Goal: Task Accomplishment & Management: Manage account settings

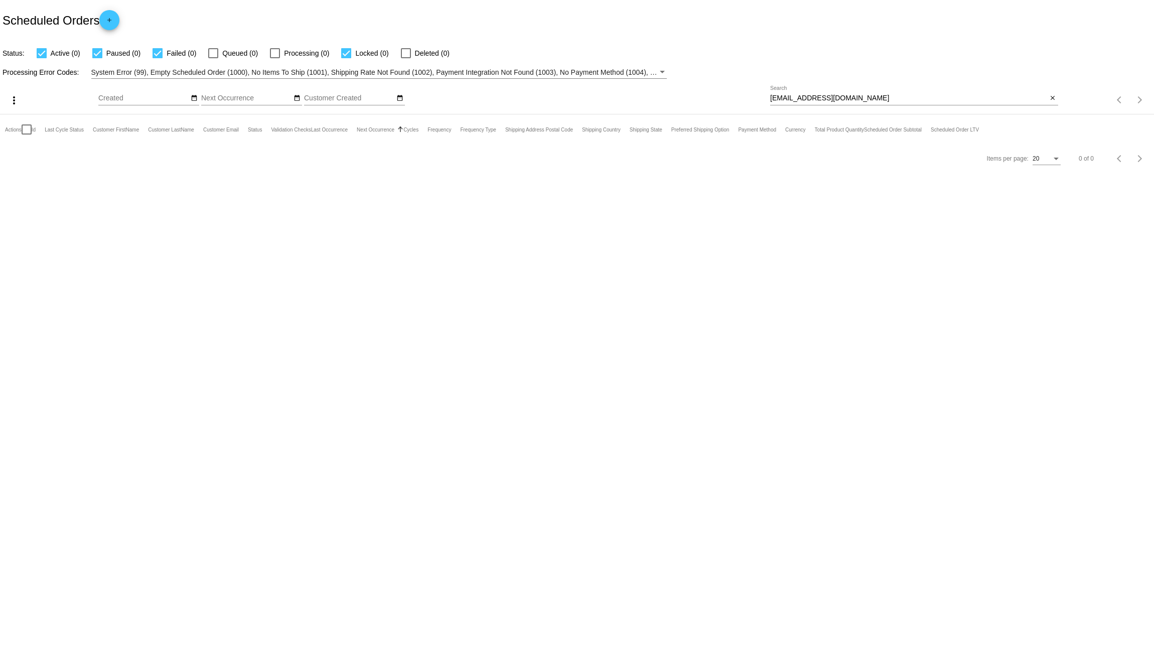
drag, startPoint x: 859, startPoint y: 100, endPoint x: 643, endPoint y: 88, distance: 216.2
click at [692, 89] on div "more_vert Sep Jan Feb Mar [DATE]" at bounding box center [577, 97] width 1154 height 36
paste input "charrcooper69"
type input "[EMAIL_ADDRESS][DOMAIN_NAME]"
click at [63, 158] on link "1020396" at bounding box center [56, 159] width 23 height 7
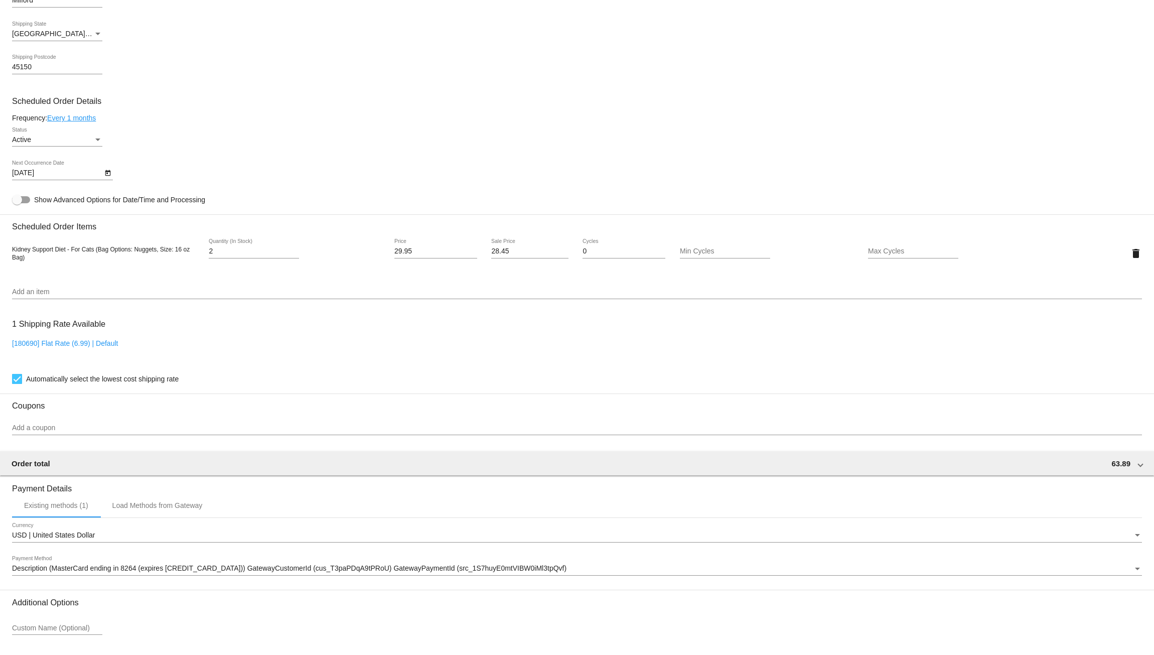
scroll to position [418, 0]
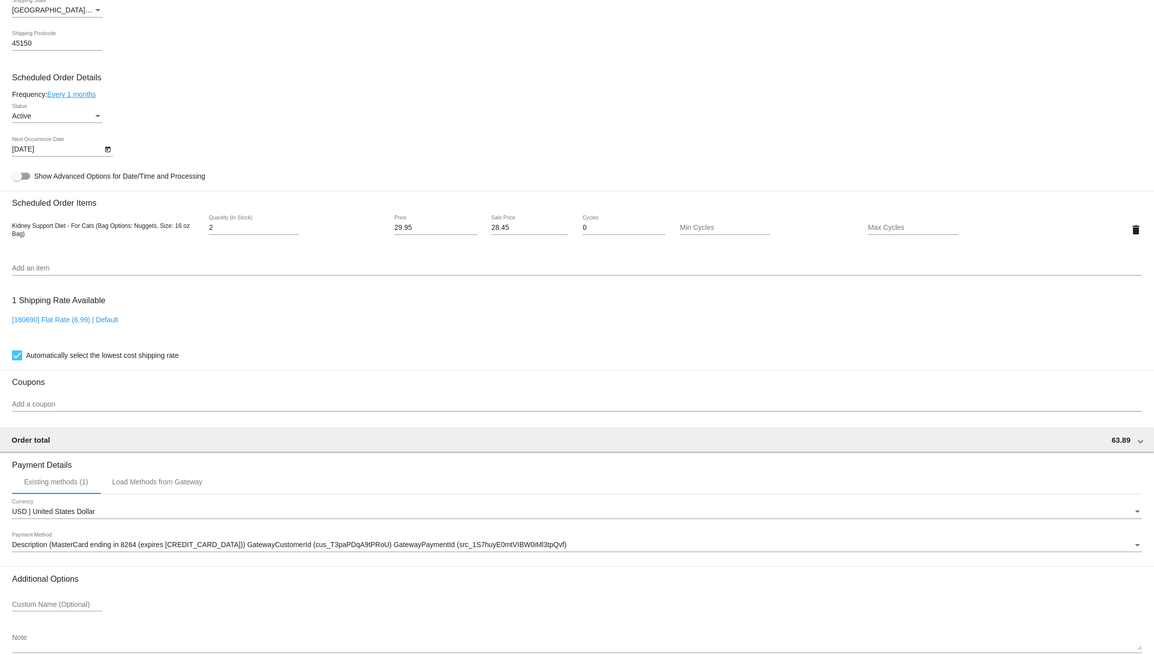
click at [541, 271] on input "Add an item" at bounding box center [577, 269] width 1130 height 8
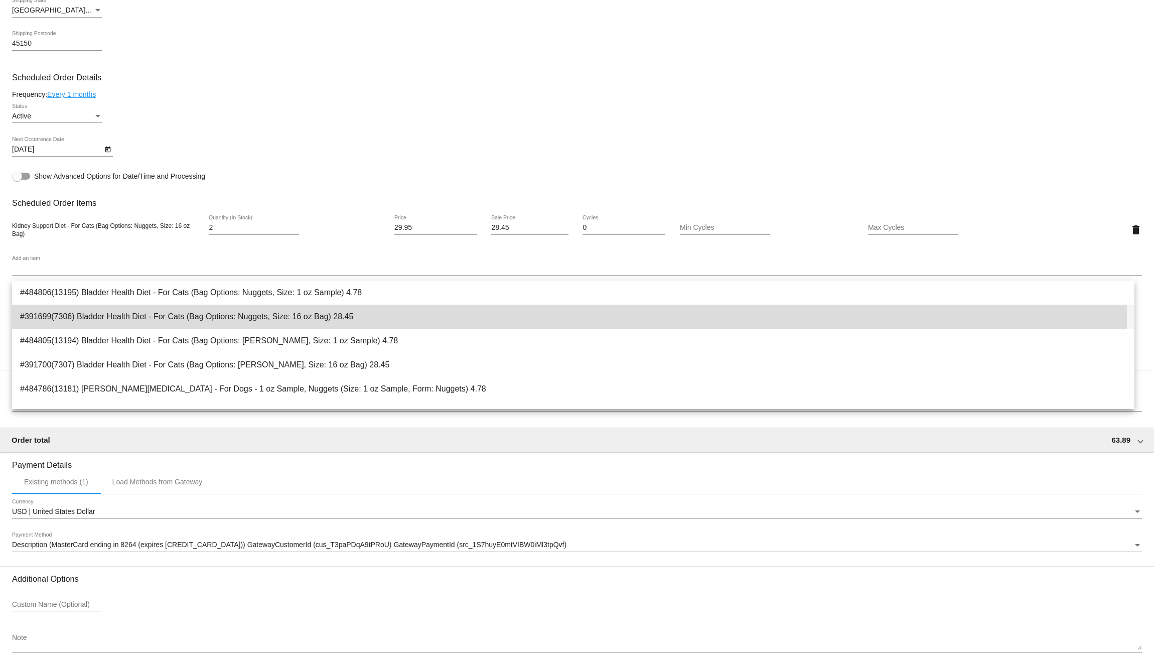
click at [149, 318] on span "#391699(7306) Bladder Health Diet - For Cats (Bag Options: Nuggets, Size: 16 oz…" at bounding box center [573, 317] width 1107 height 24
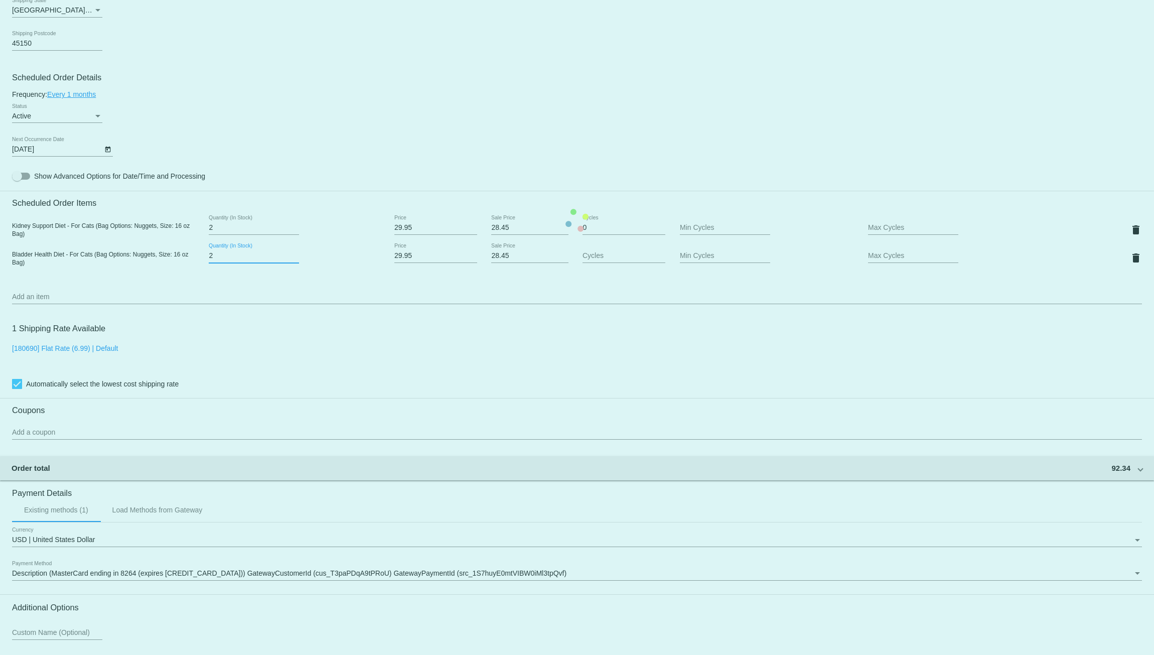
click at [293, 258] on input "2" at bounding box center [254, 256] width 90 height 8
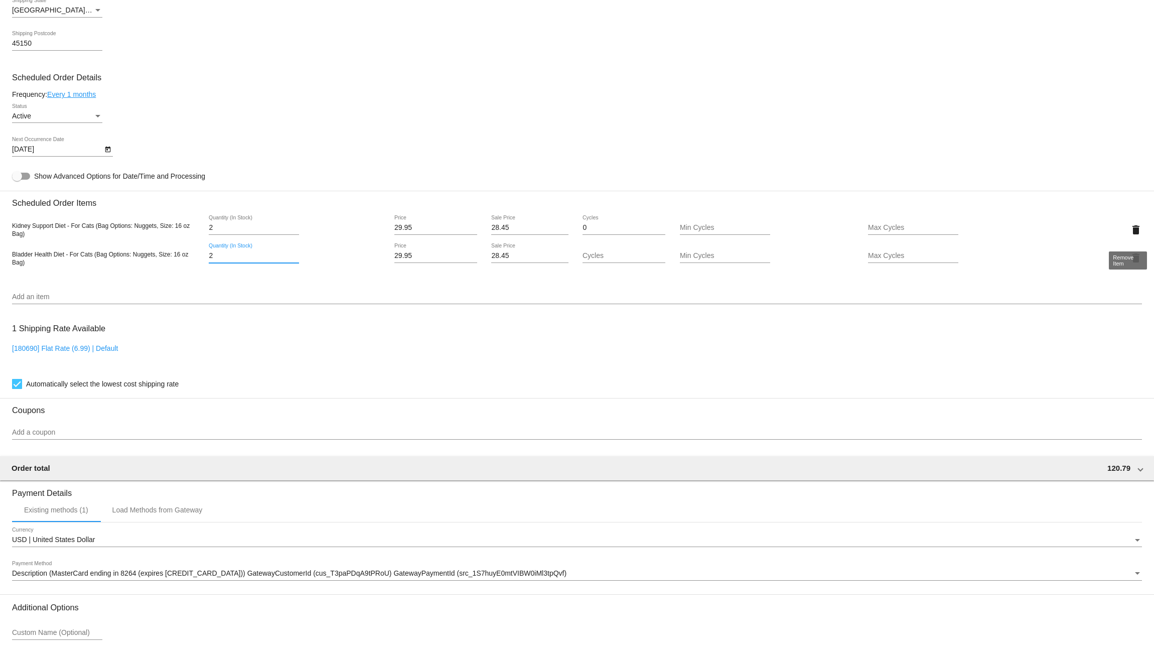
click at [1130, 230] on mat-icon "delete" at bounding box center [1136, 230] width 12 height 12
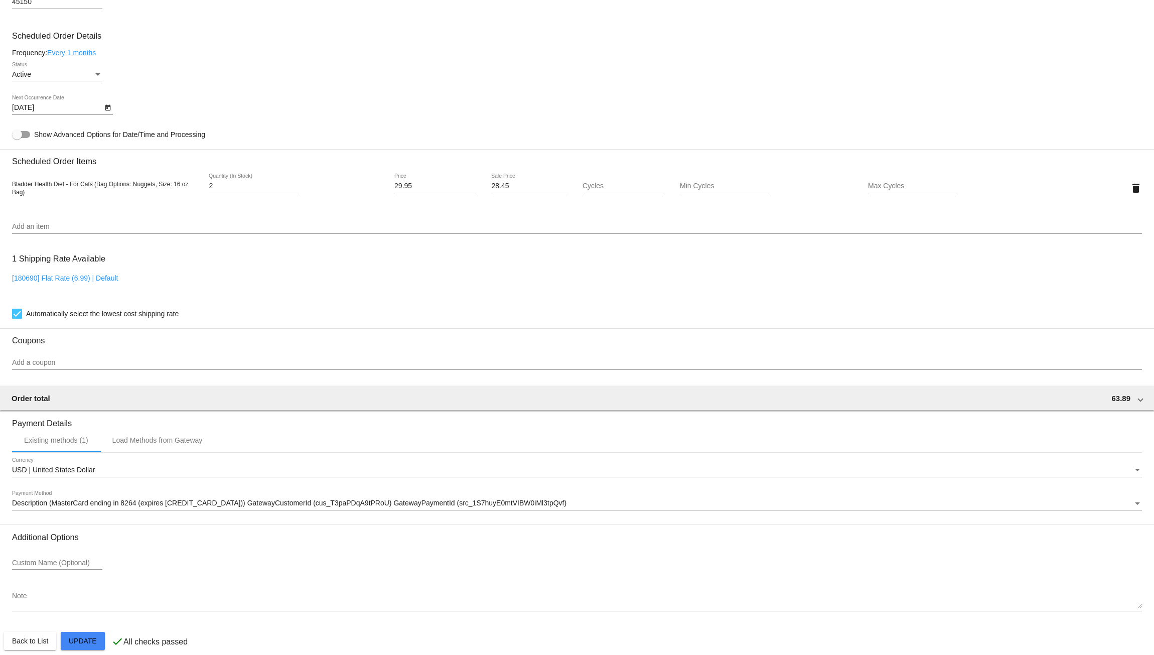
scroll to position [477, 0]
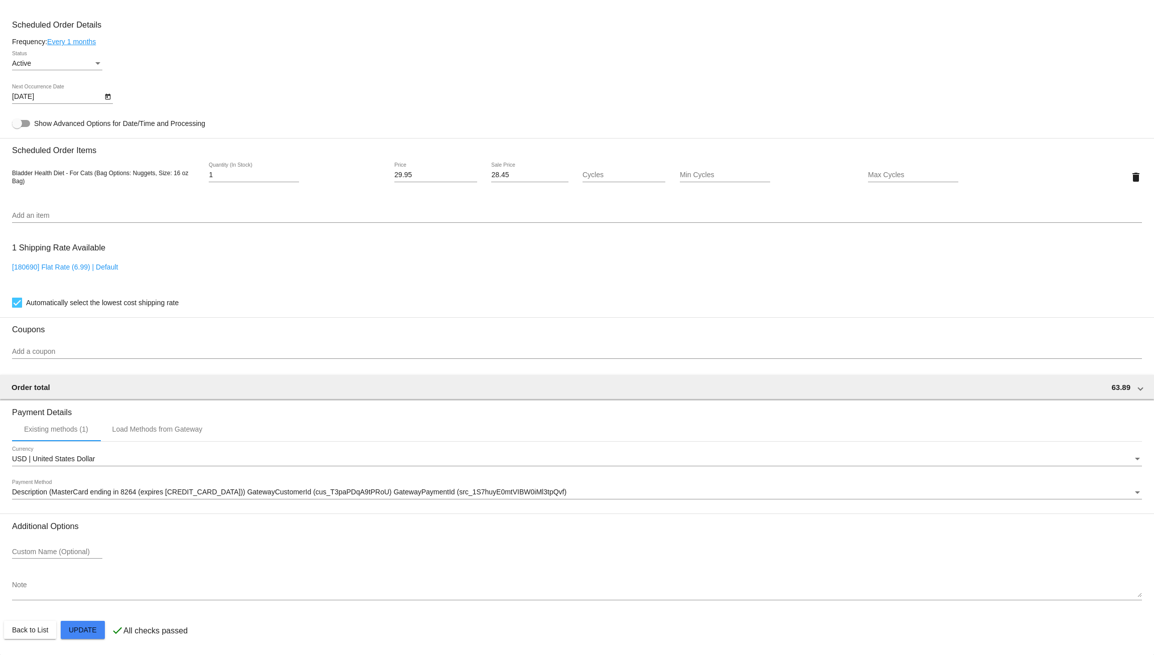
type input "1"
click at [293, 176] on input "1" at bounding box center [254, 175] width 90 height 8
click at [247, 212] on input "Add an item" at bounding box center [577, 216] width 1130 height 8
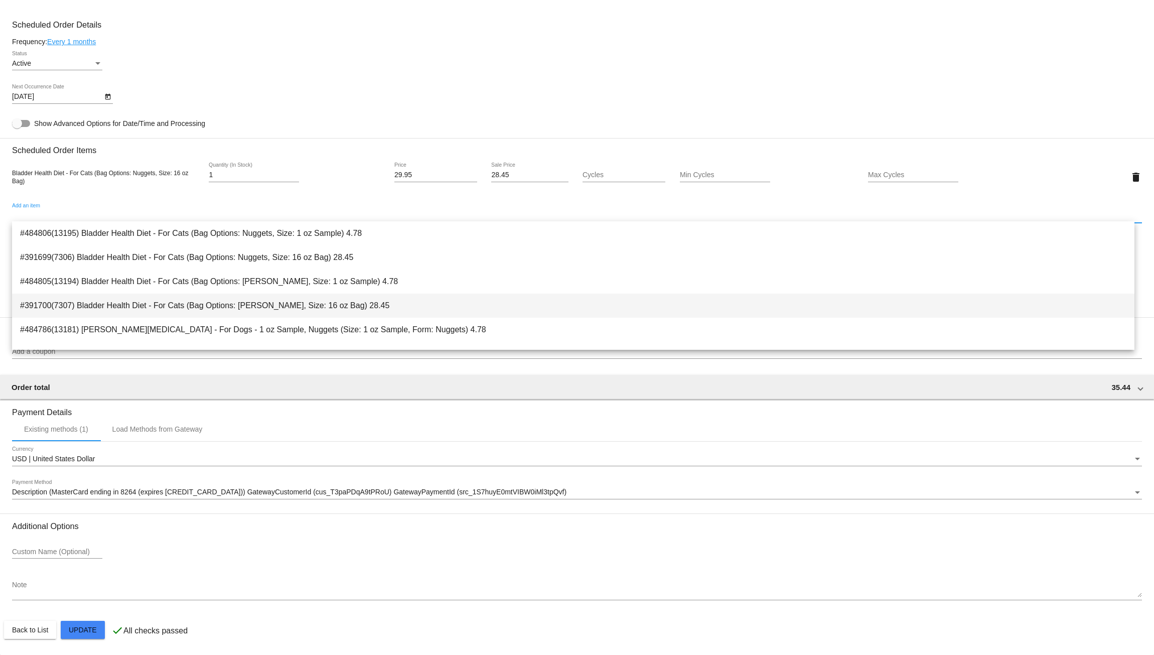
click at [242, 304] on span "#391700(7307) Bladder Health Diet - For Cats (Bag Options: Paté, Size: 16 oz Ba…" at bounding box center [573, 306] width 1107 height 24
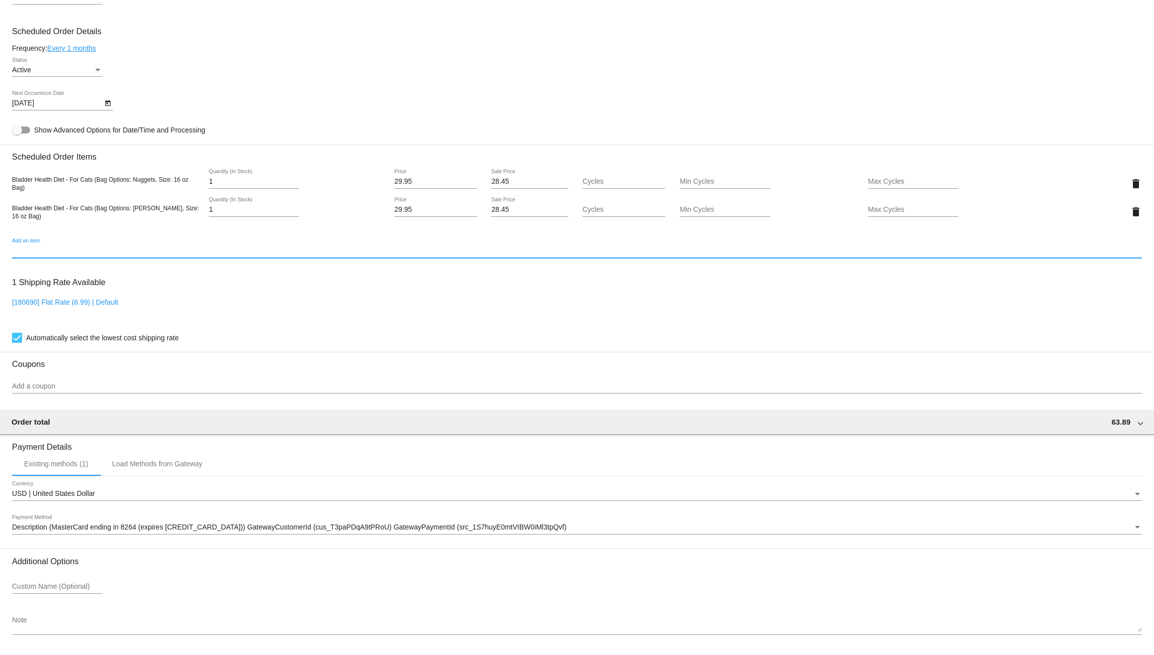
scroll to position [456, 0]
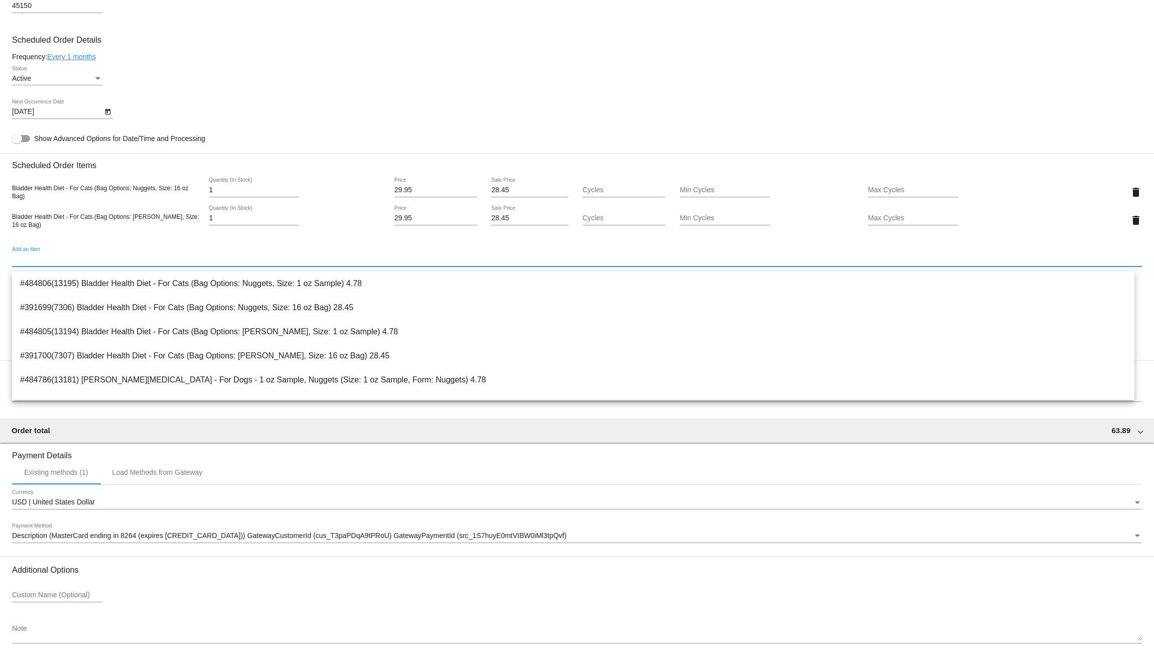
click at [413, 111] on div "10/15/2025 Next Occurrence Date" at bounding box center [577, 113] width 1130 height 29
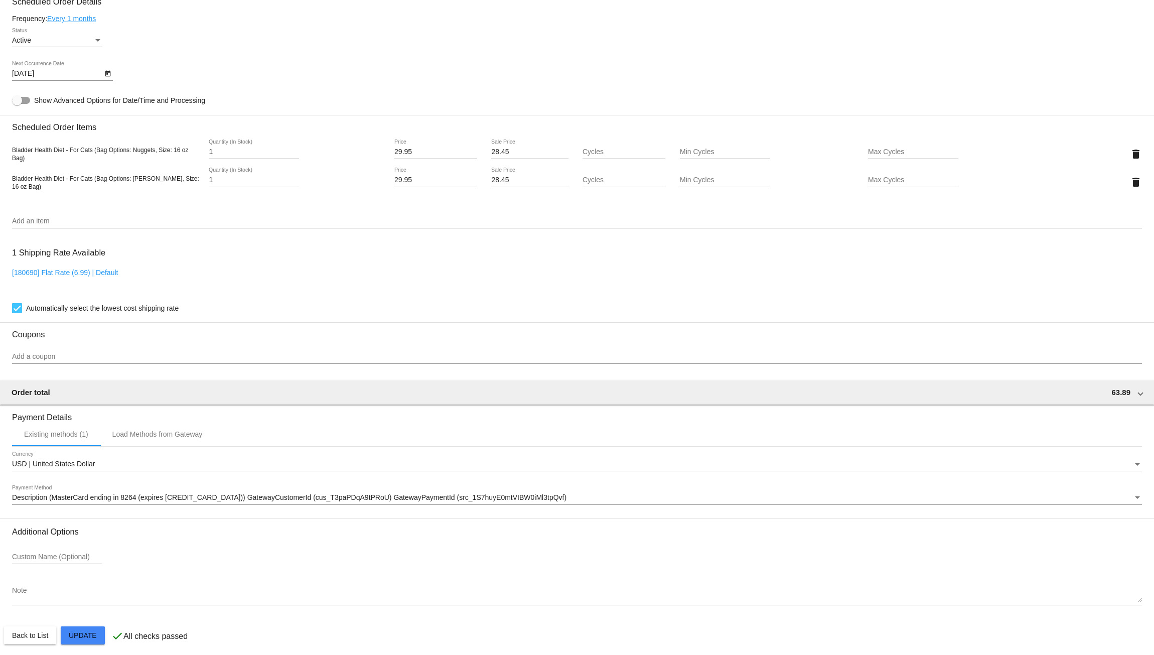
scroll to position [506, 0]
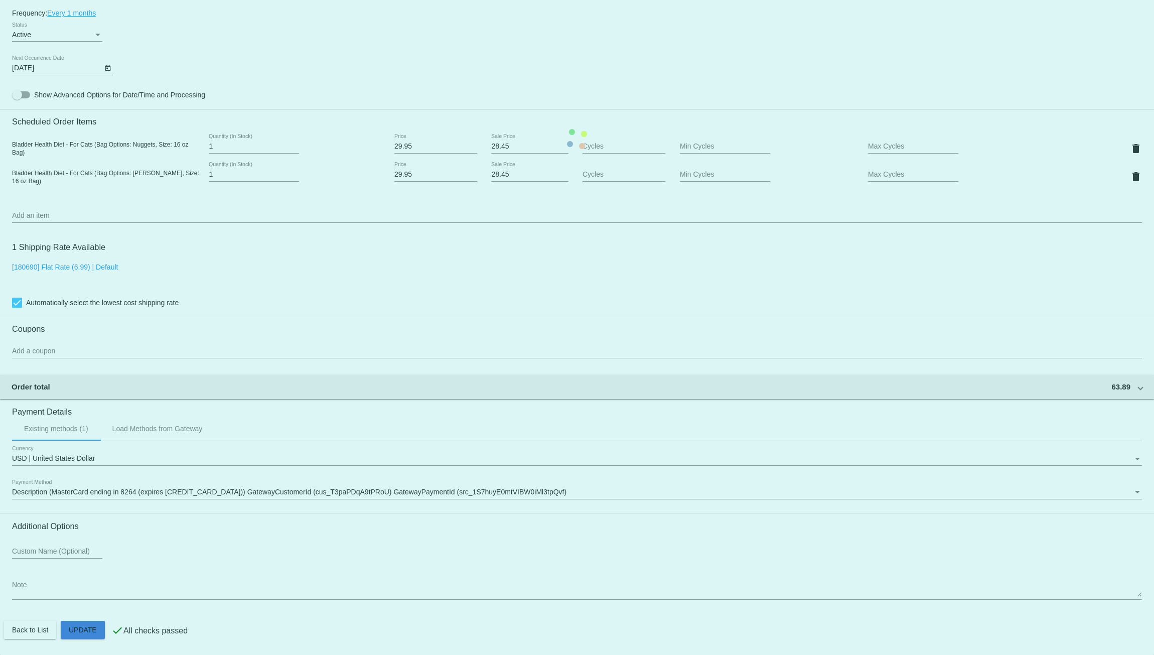
click at [98, 623] on mat-card "Customer 7131652: Charlene Cooper charrcooper69@yahoo.com Customer Shipping Ent…" at bounding box center [577, 139] width 1154 height 1032
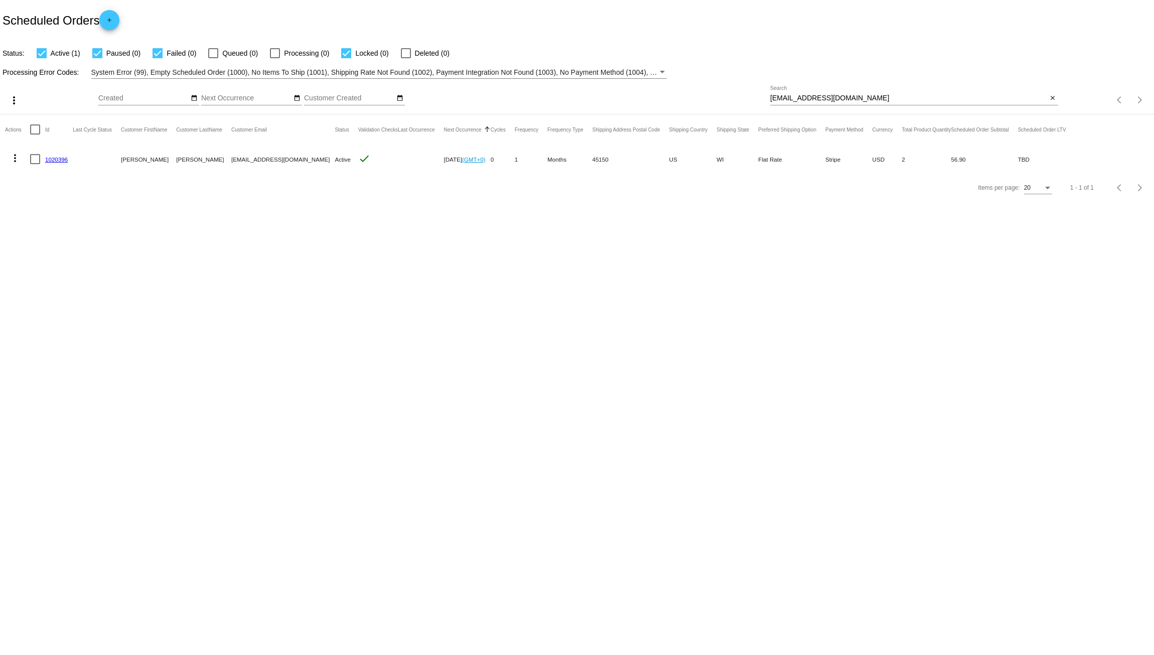
click at [17, 158] on mat-icon "more_vert" at bounding box center [15, 158] width 12 height 12
click at [47, 223] on button "cached Process Now" at bounding box center [55, 230] width 100 height 24
click at [61, 160] on link "1020396" at bounding box center [56, 159] width 23 height 7
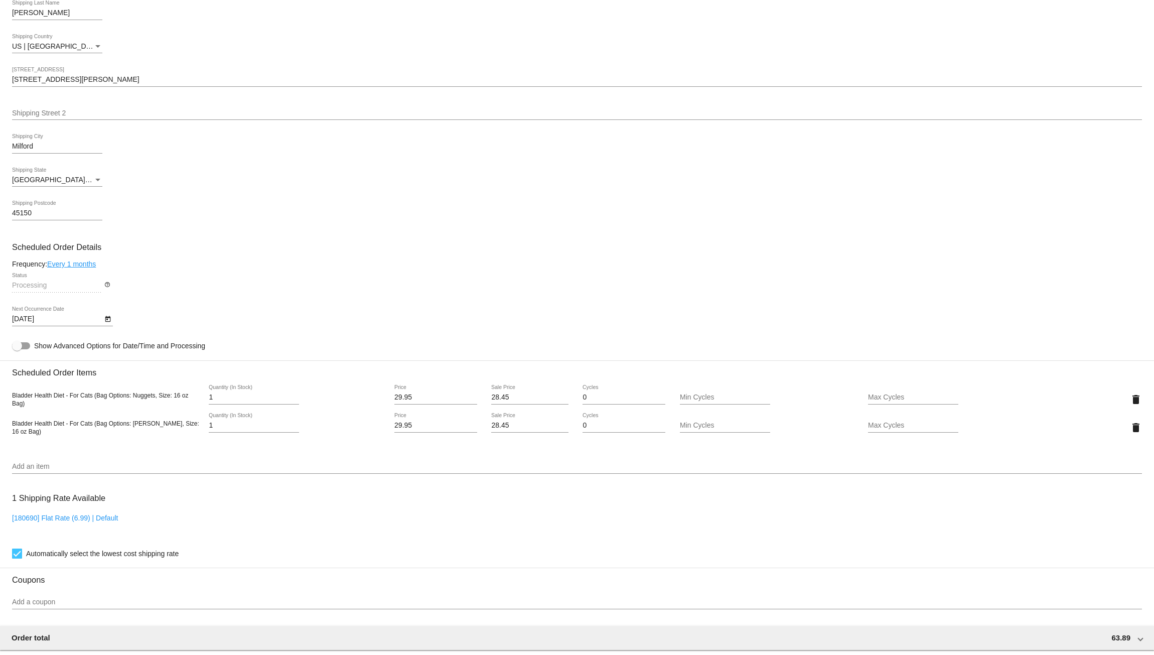
scroll to position [268, 0]
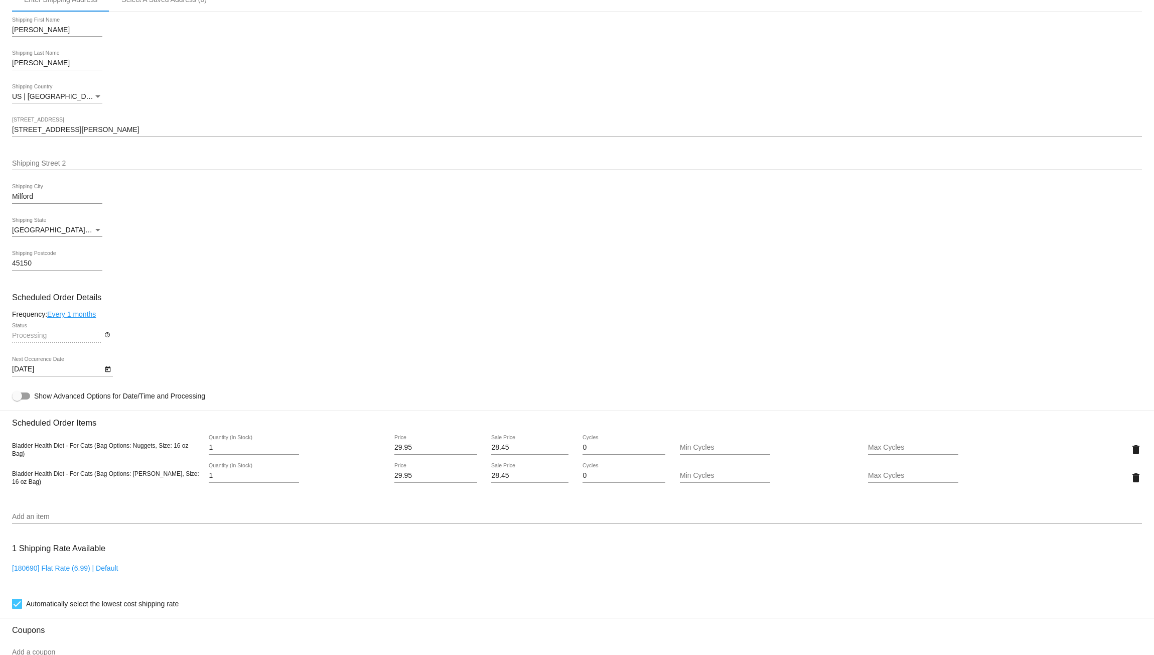
click at [98, 234] on div "Shipping State" at bounding box center [97, 230] width 9 height 8
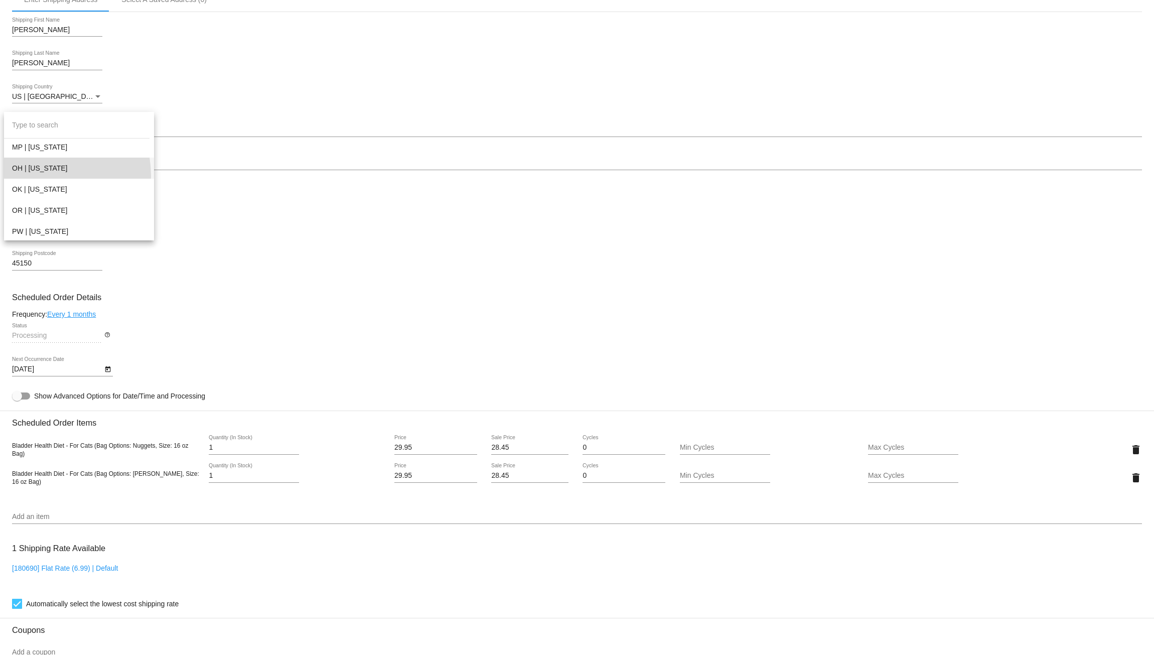
click at [46, 176] on span "OH | [US_STATE]" at bounding box center [79, 168] width 134 height 21
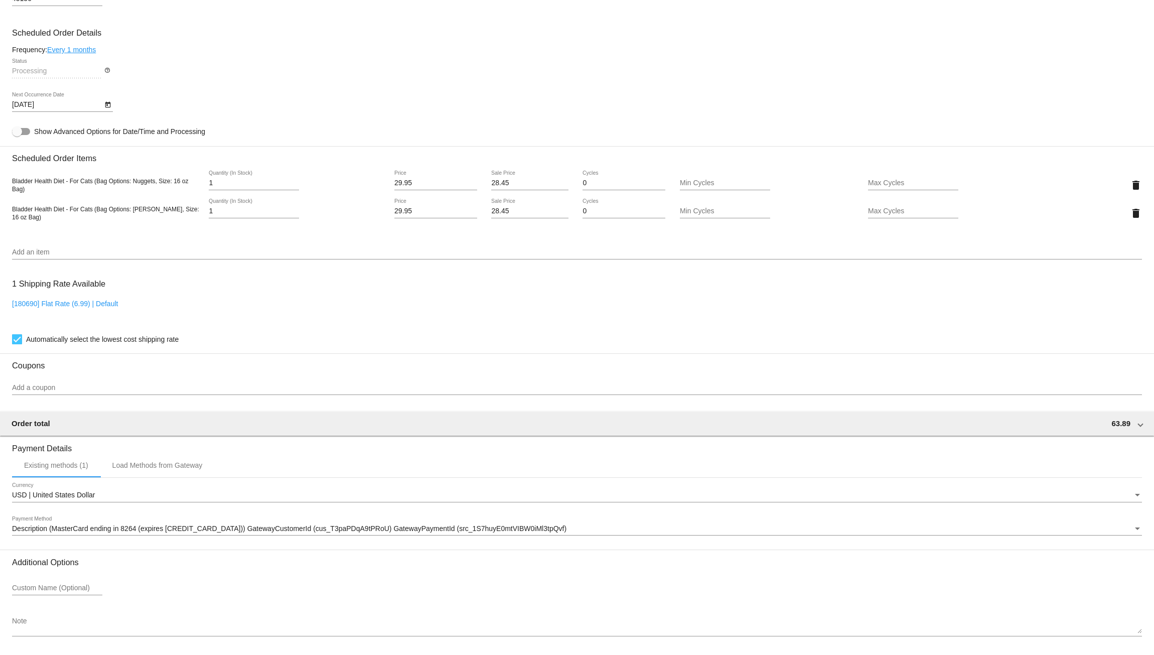
scroll to position [575, 0]
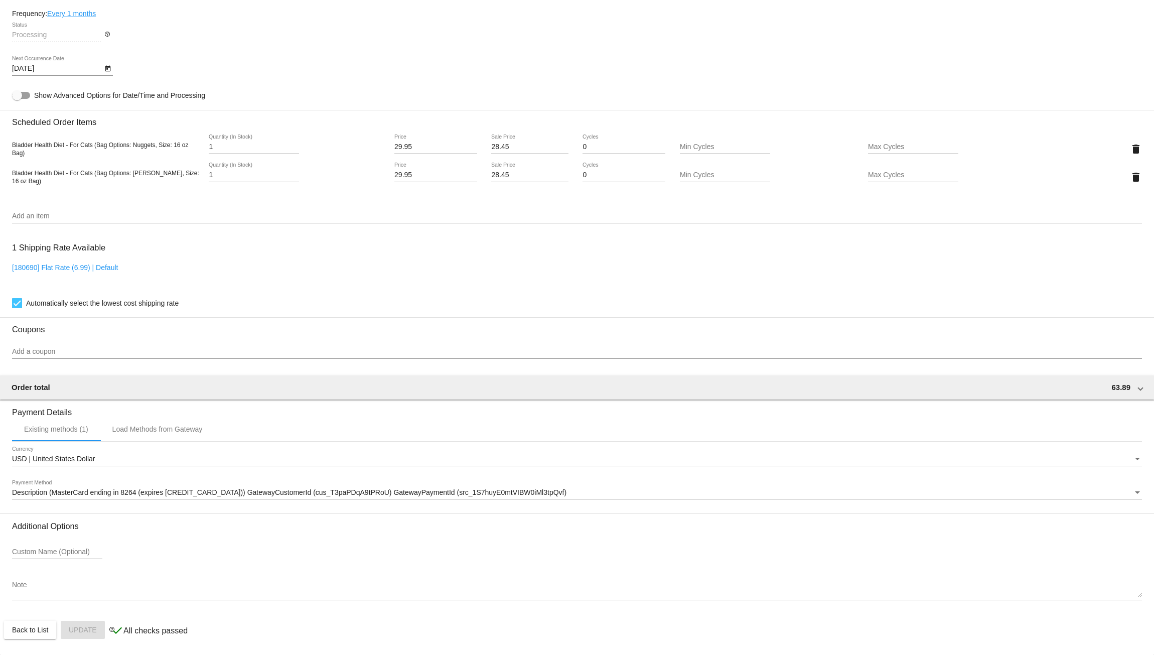
click at [233, 575] on div "Note" at bounding box center [577, 587] width 1130 height 28
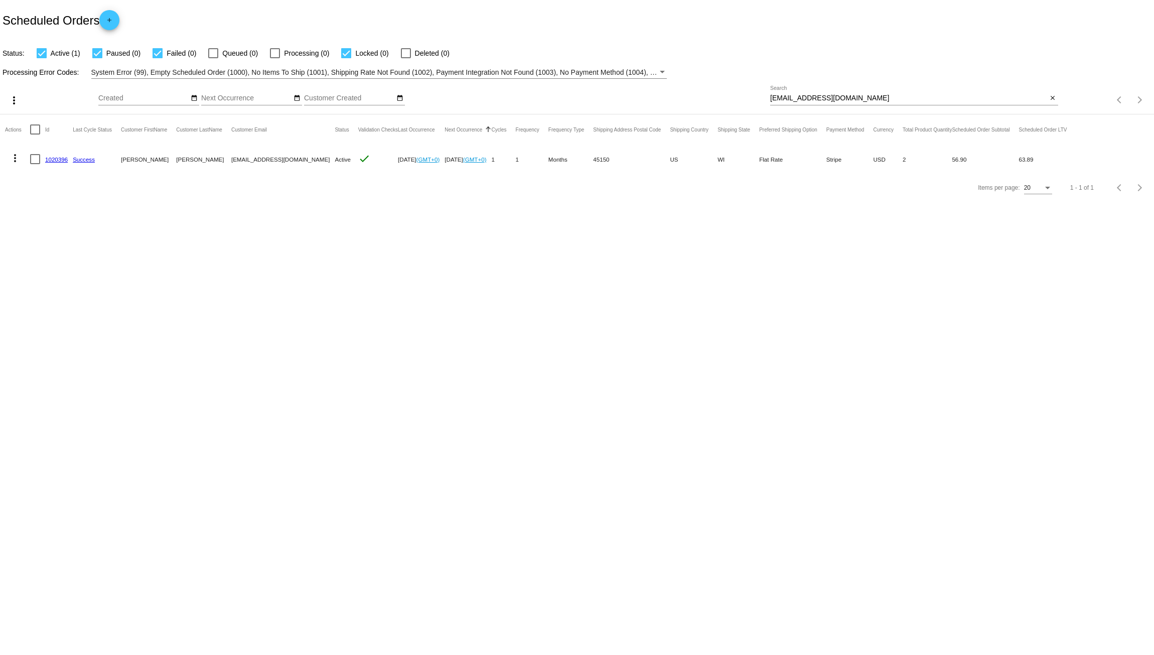
click at [56, 159] on link "1020396" at bounding box center [56, 159] width 23 height 7
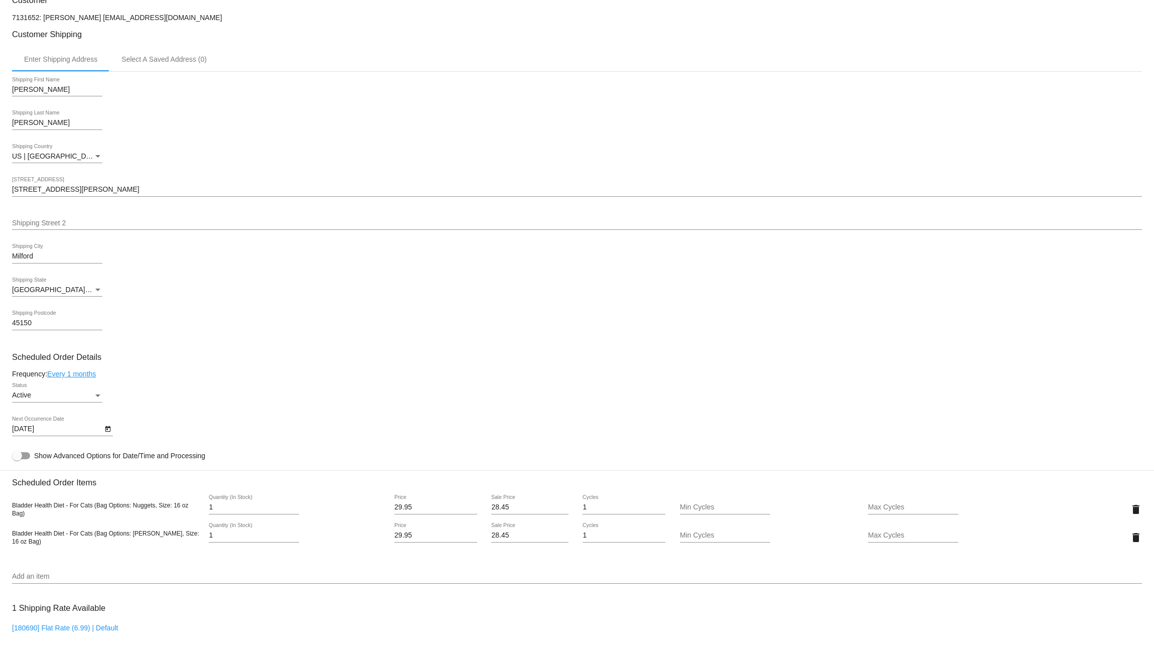
scroll to position [229, 0]
click at [95, 288] on div "WI | Wisconsin Shipping State" at bounding box center [57, 288] width 90 height 20
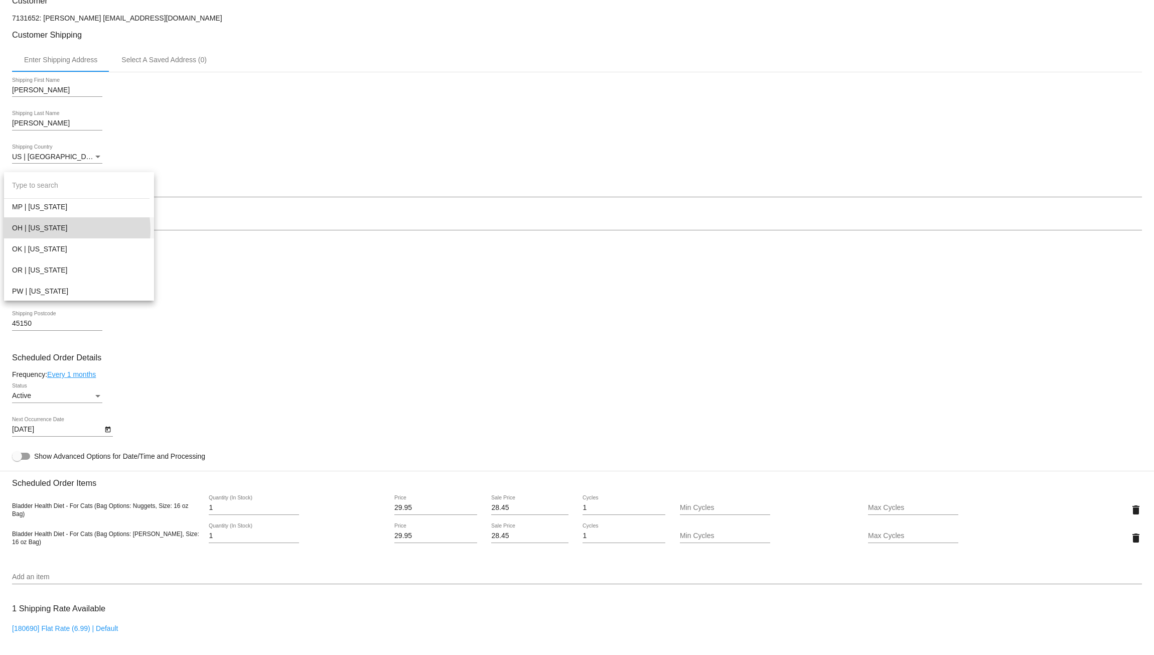
click at [65, 230] on span "OH | [US_STATE]" at bounding box center [79, 227] width 134 height 21
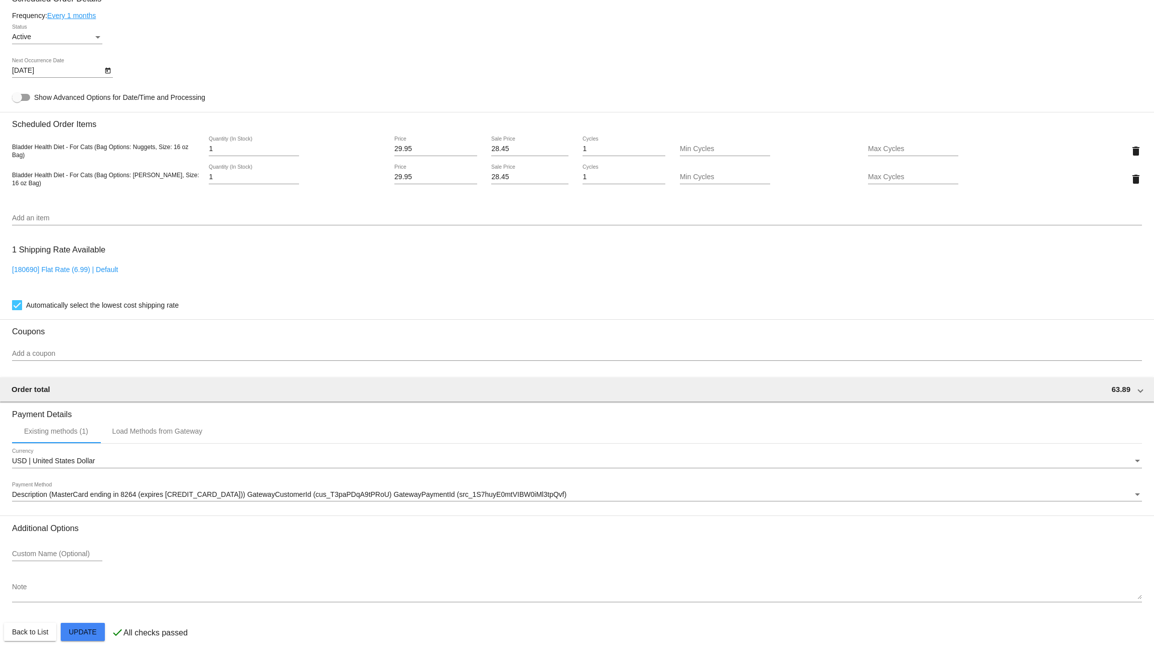
scroll to position [597, 0]
click at [84, 629] on mat-card "Customer 7131652: Charlene Cooper charrcooper69@yahoo.com Customer Shipping Ent…" at bounding box center [577, 139] width 1154 height 1032
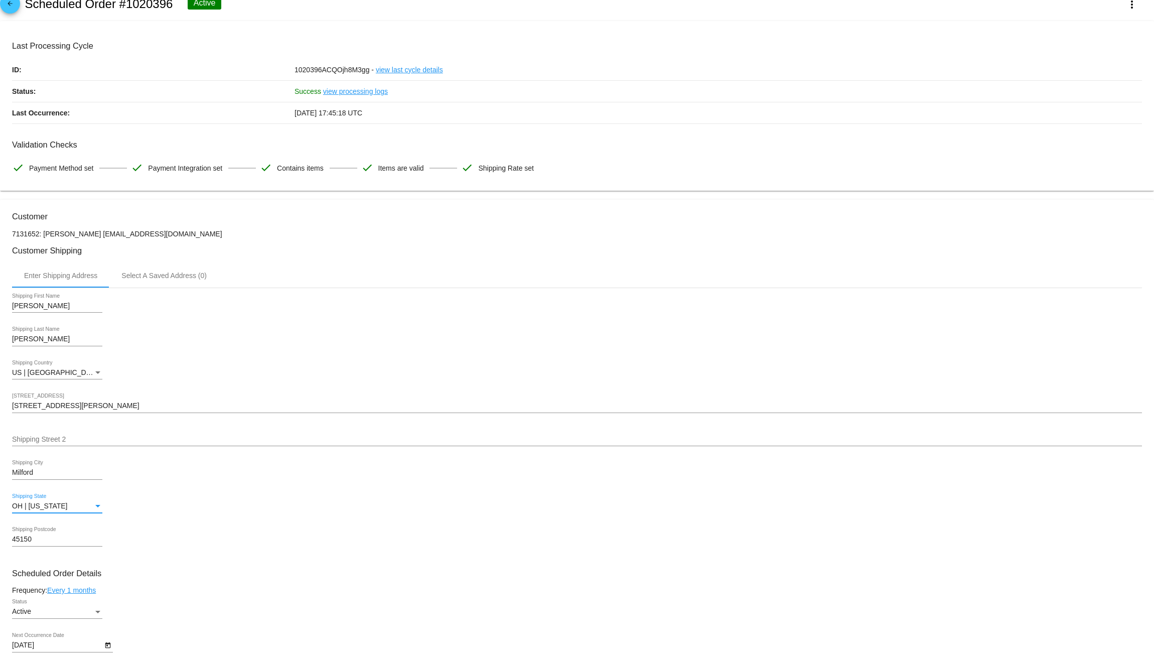
scroll to position [0, 0]
